Goal: Navigation & Orientation: Find specific page/section

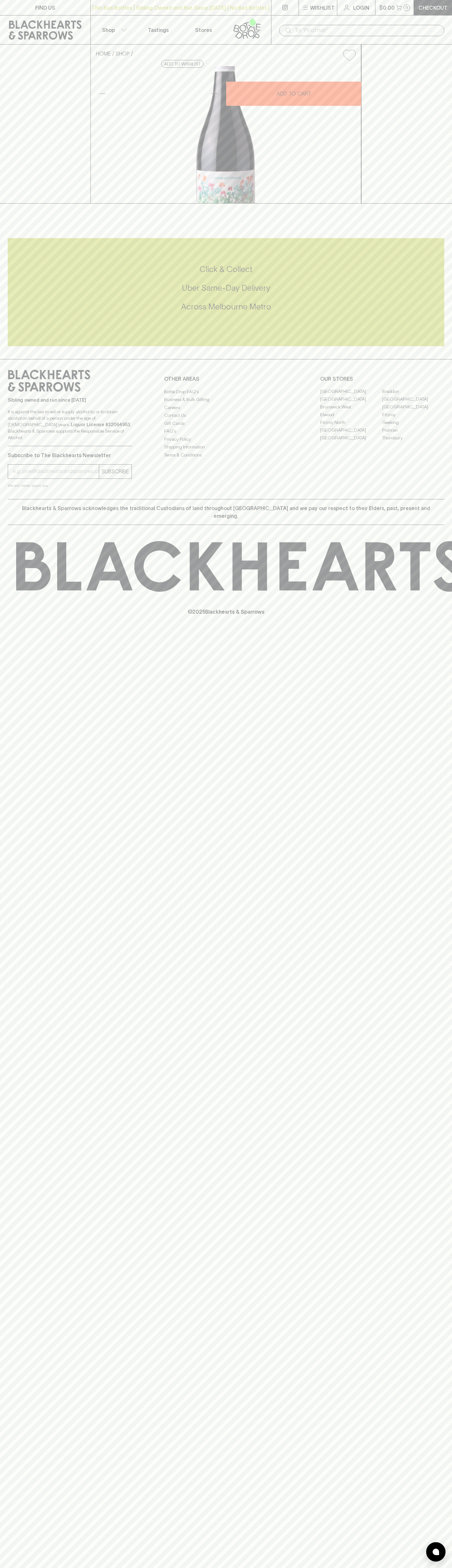
click at [129, 30] on button "Shop" at bounding box center [113, 29] width 45 height 29
click at [450, 716] on div at bounding box center [226, 784] width 452 height 1568
click at [37, 1567] on html "FIND US | No Bad Bottles | Sibling Owned and Run Since [DATE] | No Bad Bottles …" at bounding box center [226, 784] width 452 height 1568
click at [32, 1256] on div at bounding box center [226, 784] width 452 height 1568
click at [413, 396] on link "Braddon" at bounding box center [413, 391] width 62 height 8
